Goal: Check status: Check status

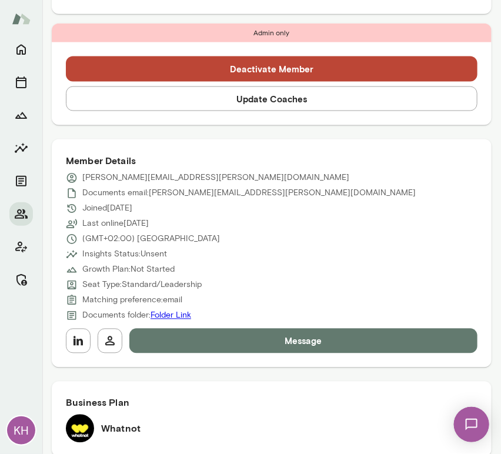
scroll to position [394, 0]
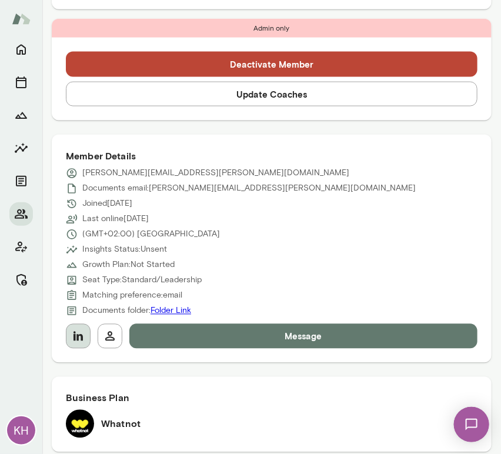
click at [85, 338] on button "button" at bounding box center [78, 336] width 25 height 25
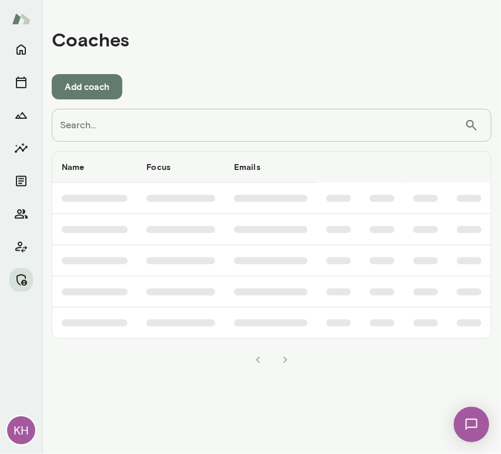
click at [190, 135] on input "Search..." at bounding box center [258, 125] width 413 height 33
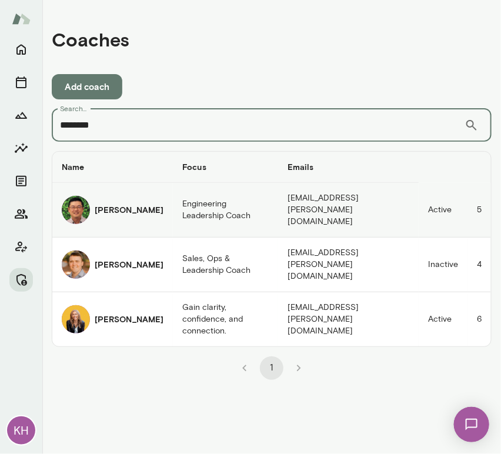
type input "*******"
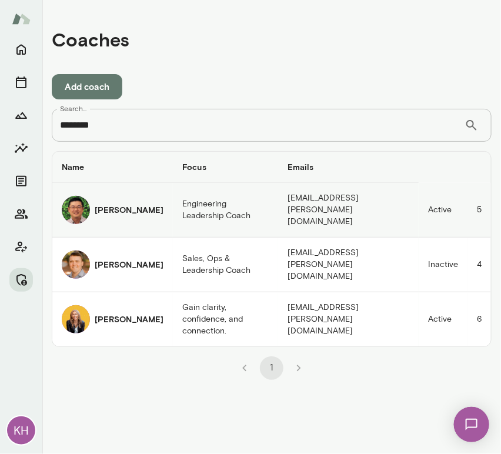
click at [77, 206] on img "coaches table" at bounding box center [76, 210] width 28 height 28
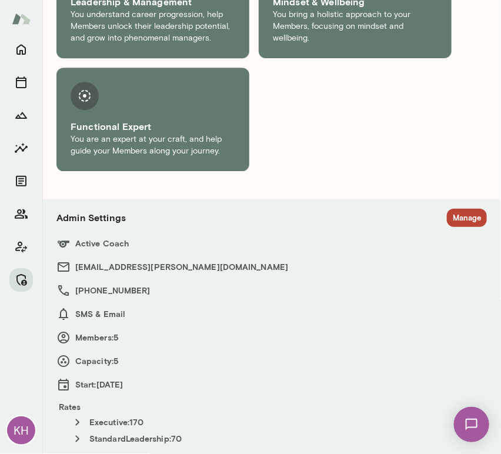
scroll to position [739, 0]
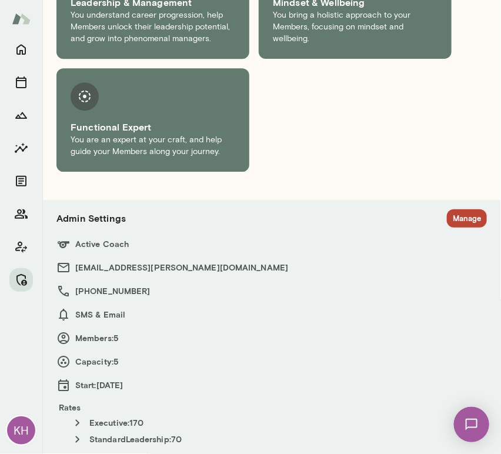
click at [453, 219] on button "Manage" at bounding box center [467, 218] width 40 height 18
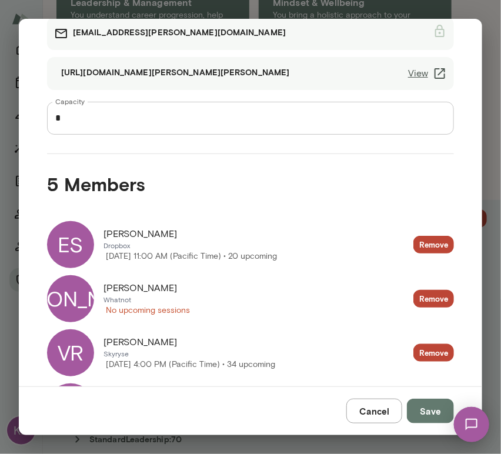
scroll to position [98, 0]
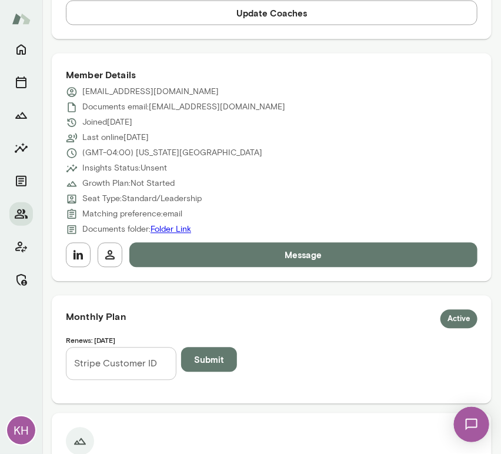
scroll to position [503, 0]
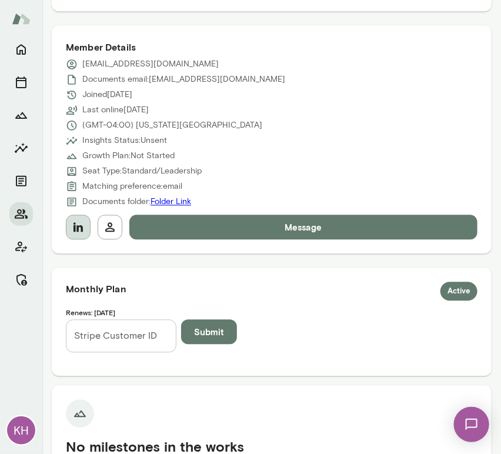
click at [75, 224] on icon "button" at bounding box center [77, 227] width 9 height 9
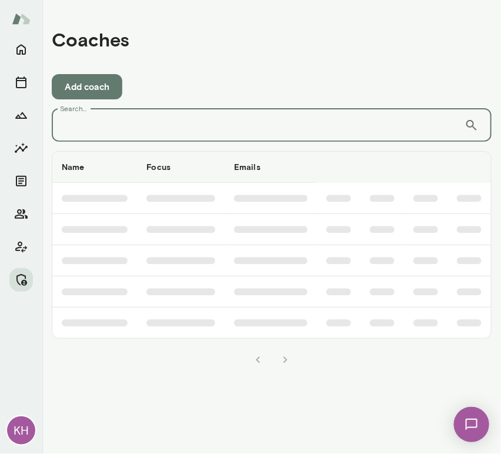
click at [271, 121] on input "Search..." at bounding box center [258, 125] width 413 height 33
type input "*******"
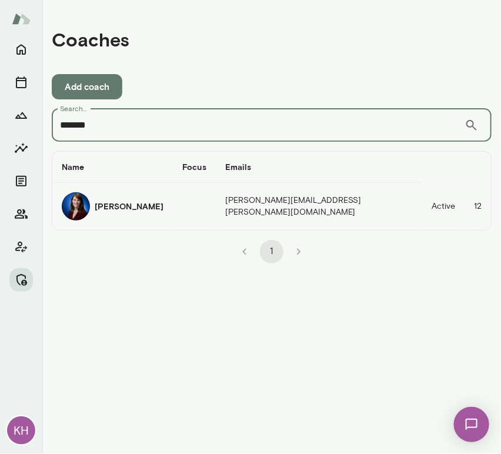
click at [88, 209] on img "coaches table" at bounding box center [76, 206] width 28 height 28
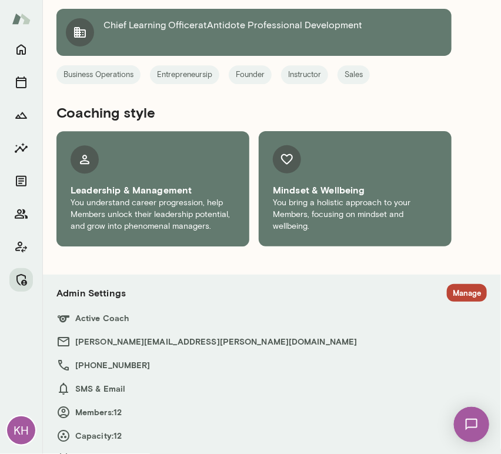
scroll to position [695, 0]
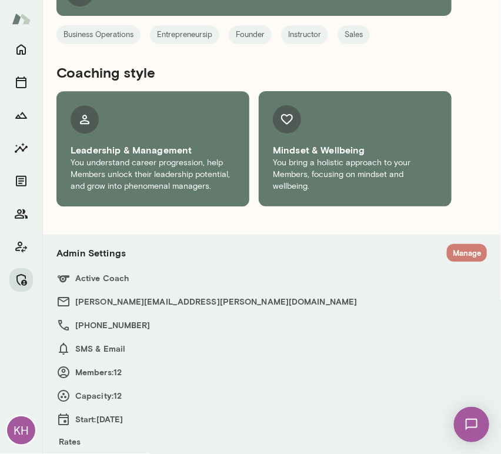
click at [455, 253] on button "Manage" at bounding box center [467, 253] width 40 height 18
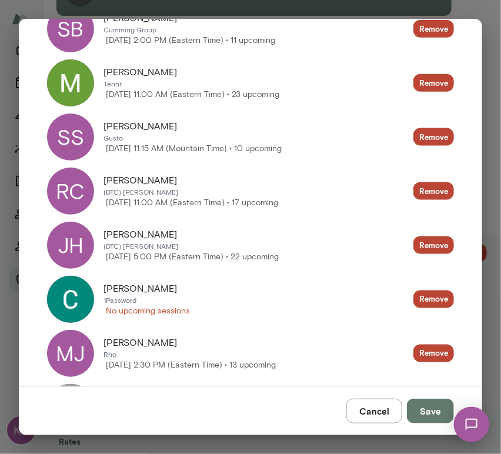
scroll to position [326, 0]
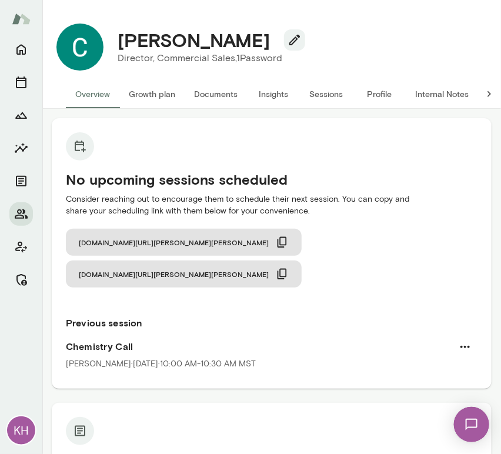
click at [324, 92] on button "Sessions" at bounding box center [326, 94] width 53 height 28
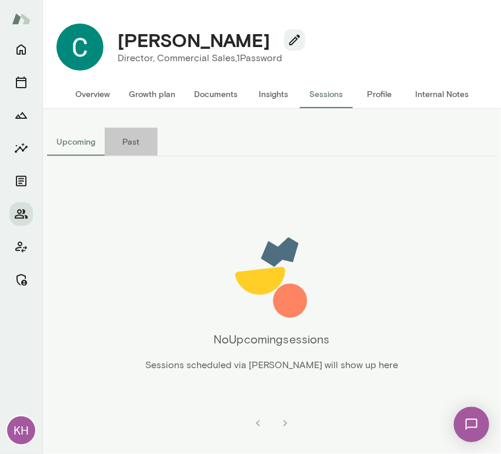
click at [129, 136] on button "Past" at bounding box center [131, 142] width 53 height 28
